Goal: Communication & Community: Participate in discussion

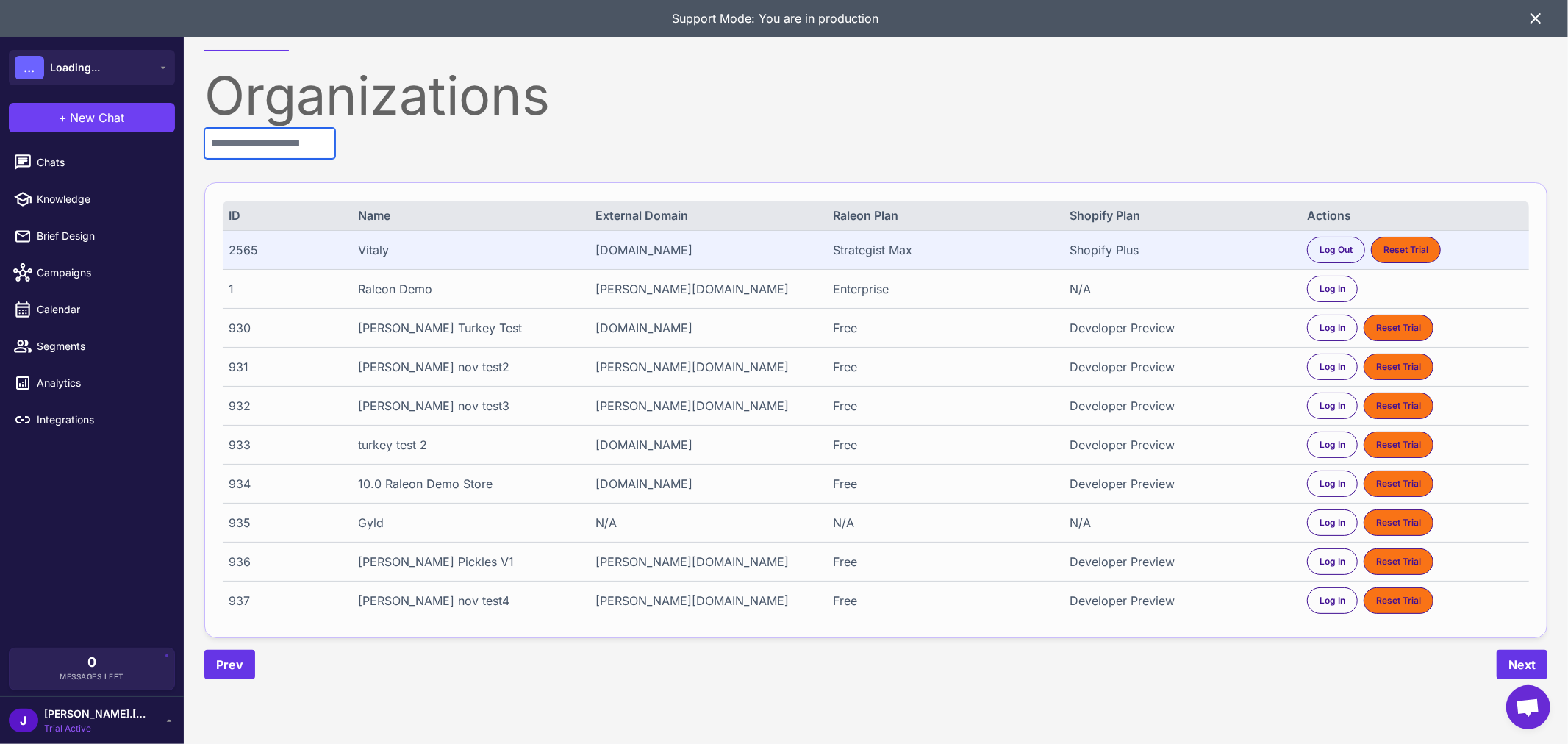
click at [333, 137] on input "text" at bounding box center [270, 143] width 131 height 31
click at [335, 141] on input "text" at bounding box center [270, 143] width 131 height 31
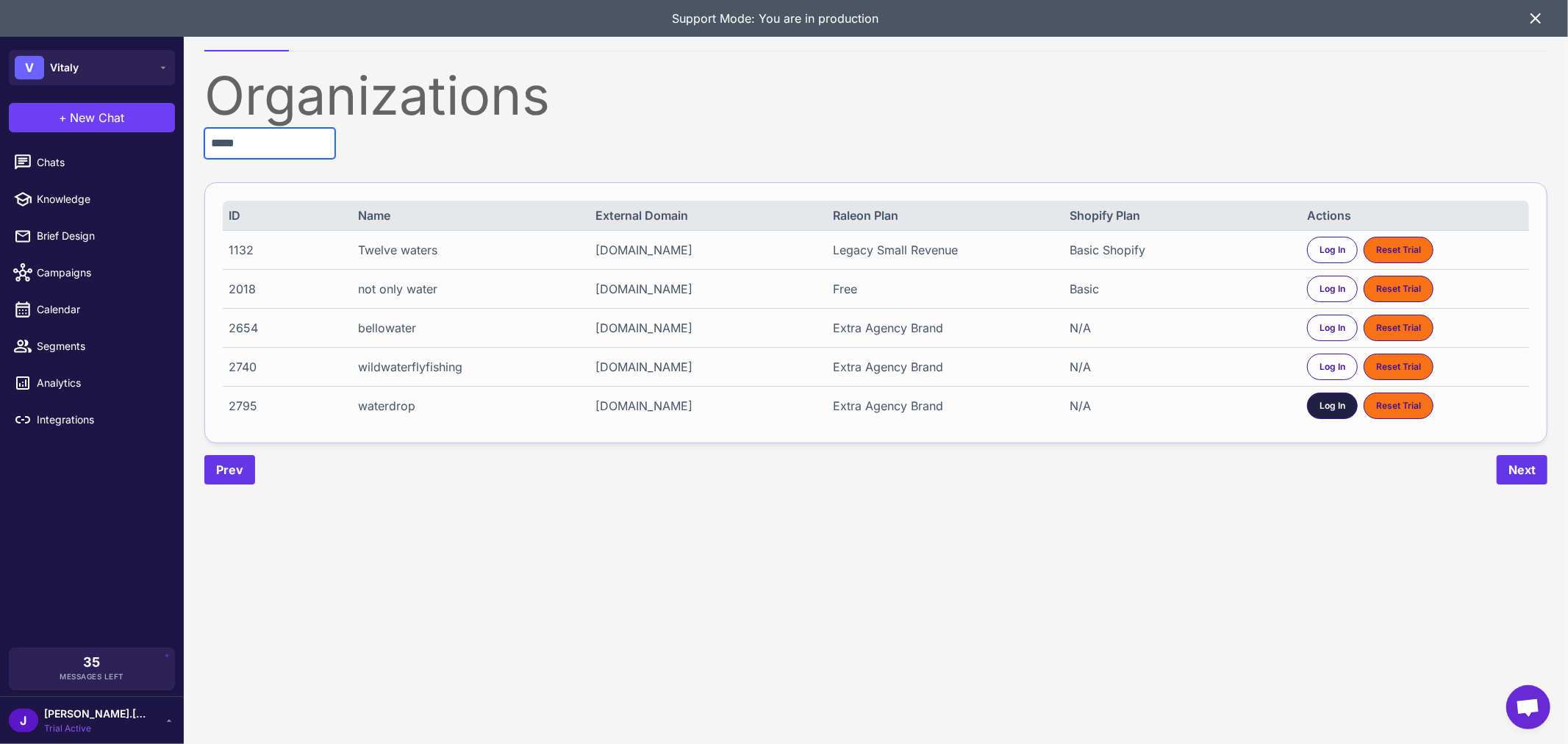
type input "*****"
click at [1327, 410] on span "Log In" at bounding box center [1333, 406] width 26 height 13
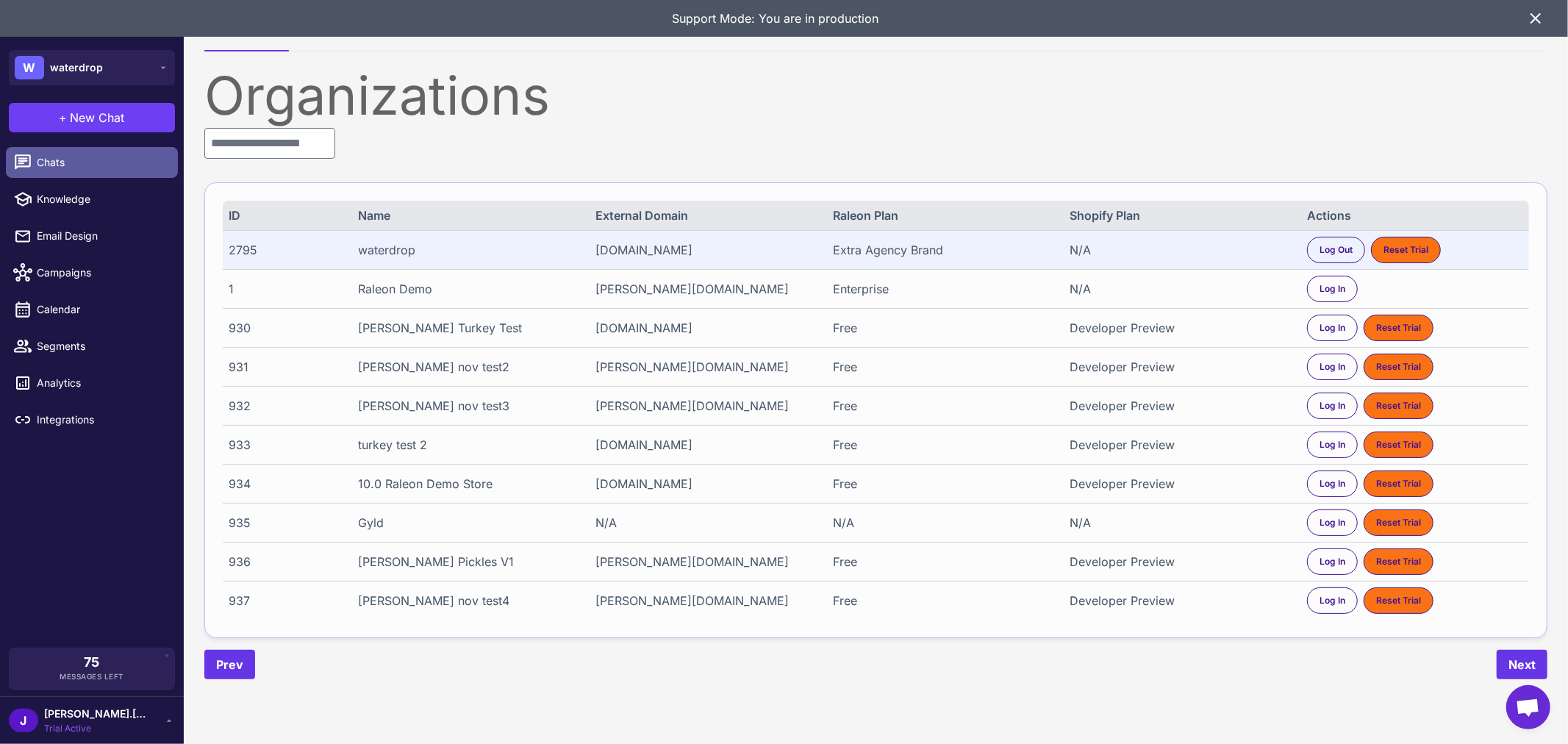
click at [48, 158] on span "Chats" at bounding box center [101, 162] width 129 height 16
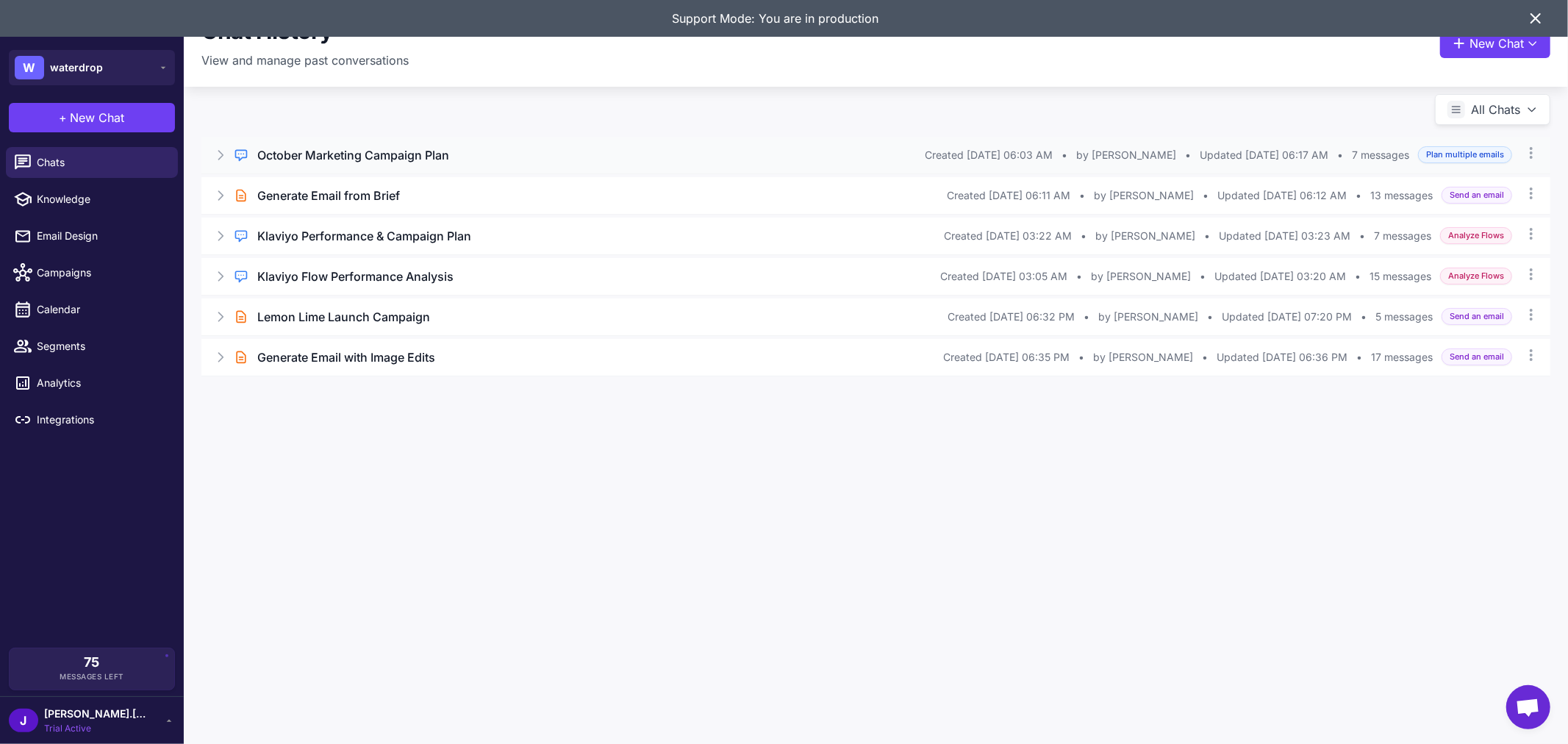
click at [388, 152] on h3 "October Marketing Campaign Plan" at bounding box center [353, 155] width 192 height 18
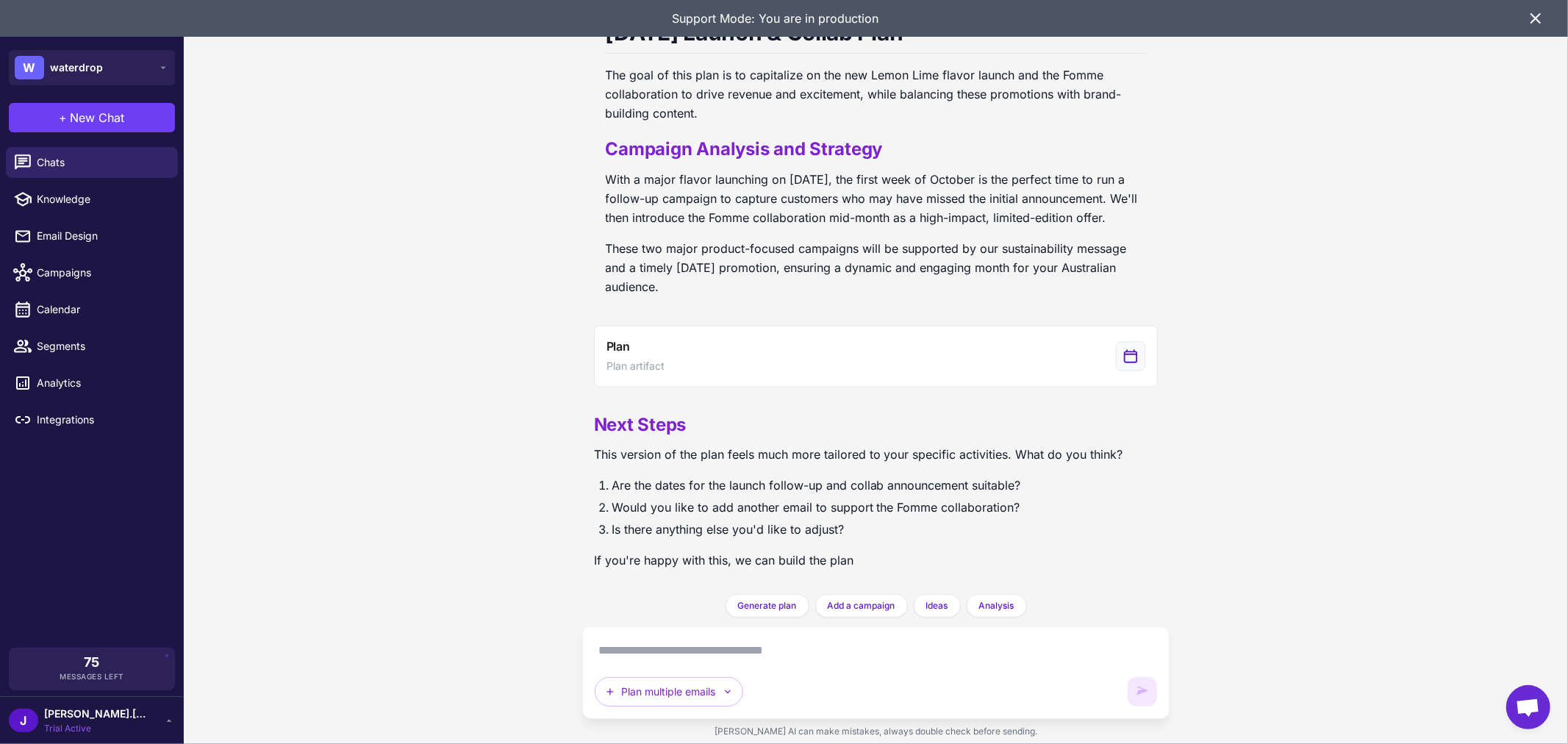
scroll to position [2200, 0]
